Goal: Information Seeking & Learning: Learn about a topic

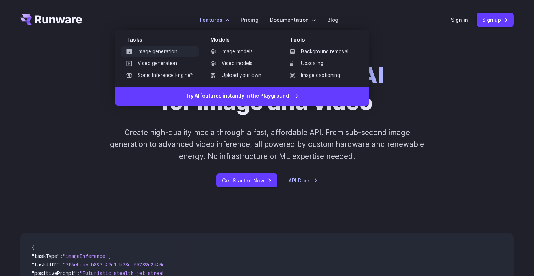
click at [171, 51] on link "Image generation" at bounding box center [160, 51] width 78 height 11
